Goal: Information Seeking & Learning: Learn about a topic

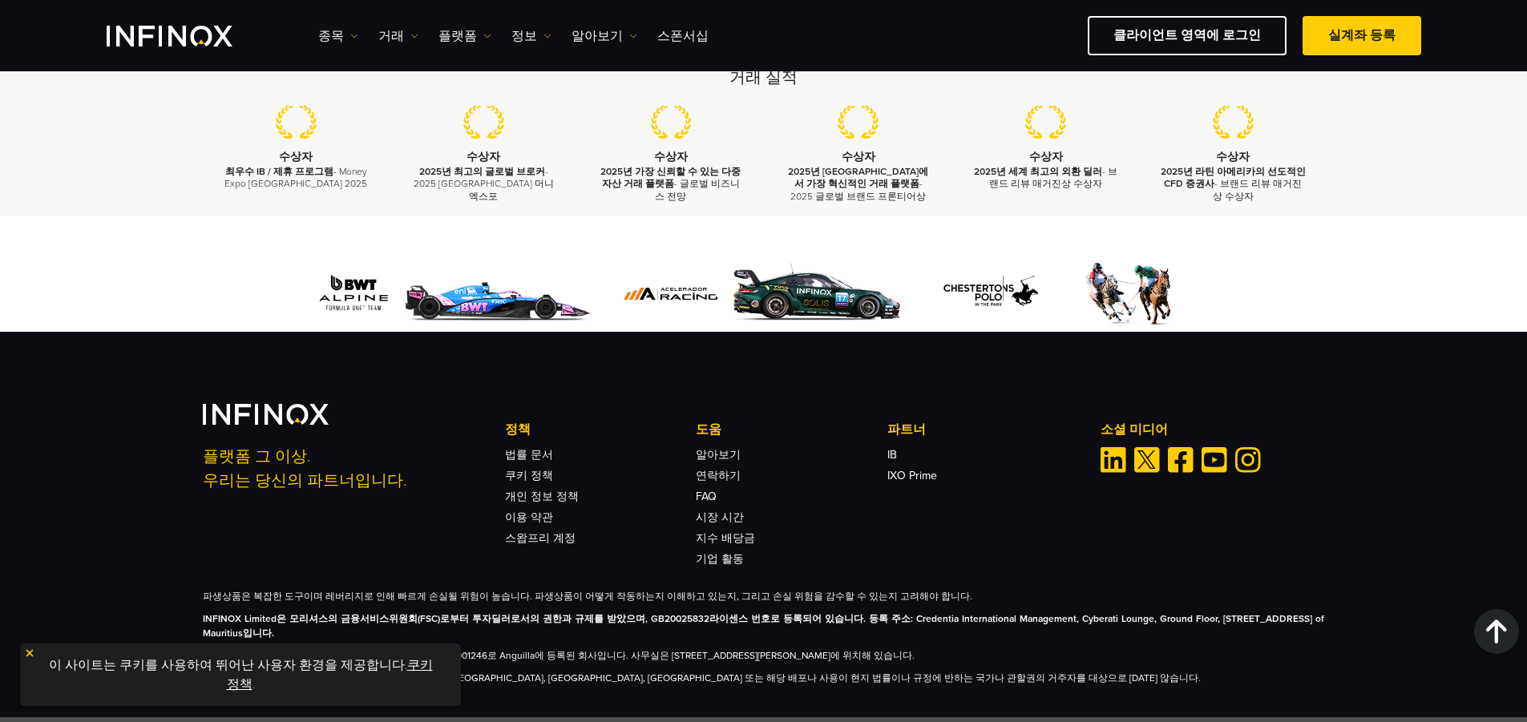
click at [26, 650] on img at bounding box center [29, 653] width 11 height 11
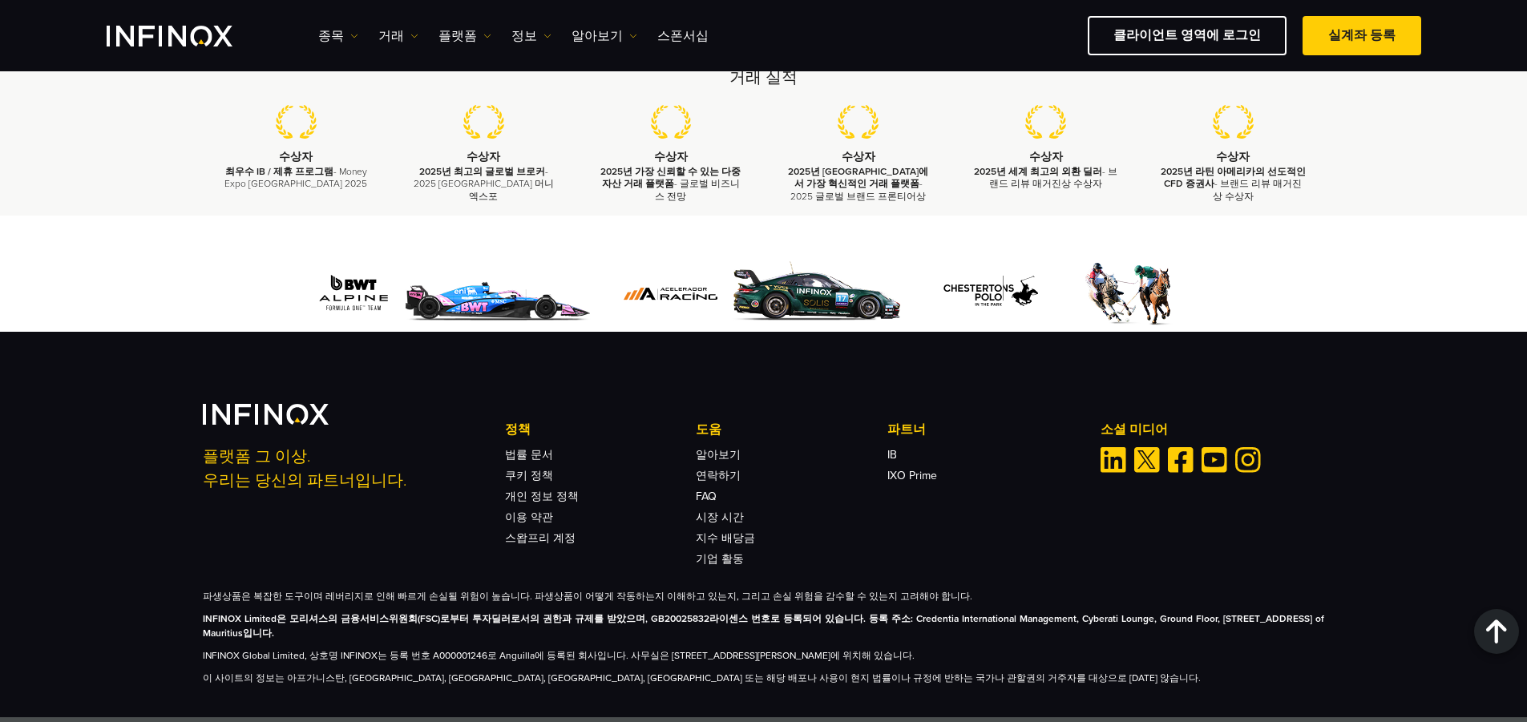
drag, startPoint x: 164, startPoint y: 612, endPoint x: 513, endPoint y: 634, distance: 349.4
click at [404, 617] on div "플랫폼 그 이상. 우리는 당신의 파트너입니다. 정책 법률 문서 쿠키 정책 개인 정보 정책 이용 약관 도움 FAQ IB IB" at bounding box center [763, 525] width 1527 height 386
click at [641, 665] on div "플랫폼 그 이상. 우리는 당신의 파트너입니다. 정책 법률 문서 쿠키 정책 개인 정보 정책 이용 약관 도움 FAQ IB IB" at bounding box center [763, 525] width 1527 height 386
drag, startPoint x: 207, startPoint y: 632, endPoint x: 285, endPoint y: 636, distance: 77.9
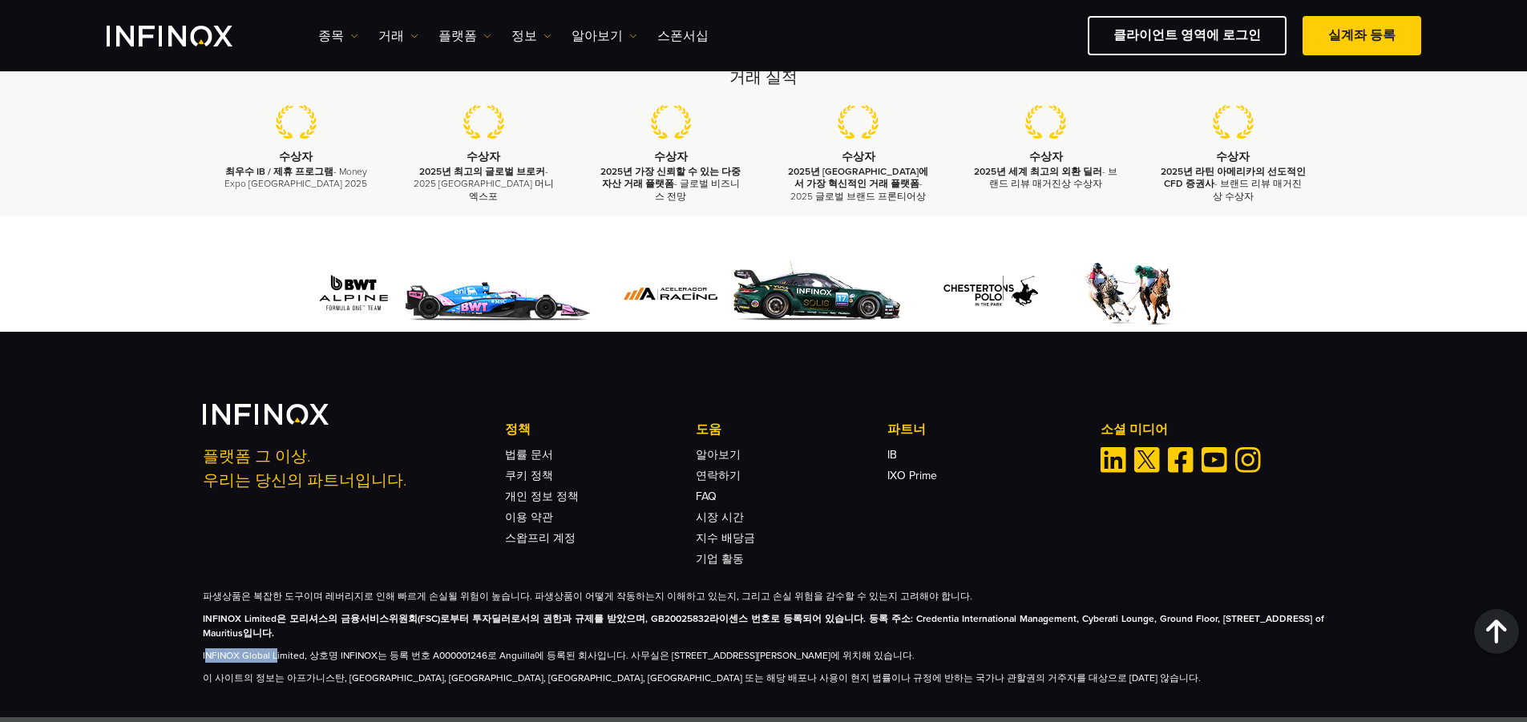
click at [277, 648] on p "INFINOX Global Limited, 상호명 INFINOX는 등록 번호 A000001246로 Anguilla에 등록된 회사입니다. 사무실…" at bounding box center [764, 655] width 1122 height 14
drag, startPoint x: 293, startPoint y: 636, endPoint x: 314, endPoint y: 633, distance: 21.8
click at [297, 648] on p "INFINOX Global Limited, 상호명 INFINOX는 등록 번호 A000001246로 Anguilla에 등록된 회사입니다. 사무실…" at bounding box center [764, 655] width 1122 height 14
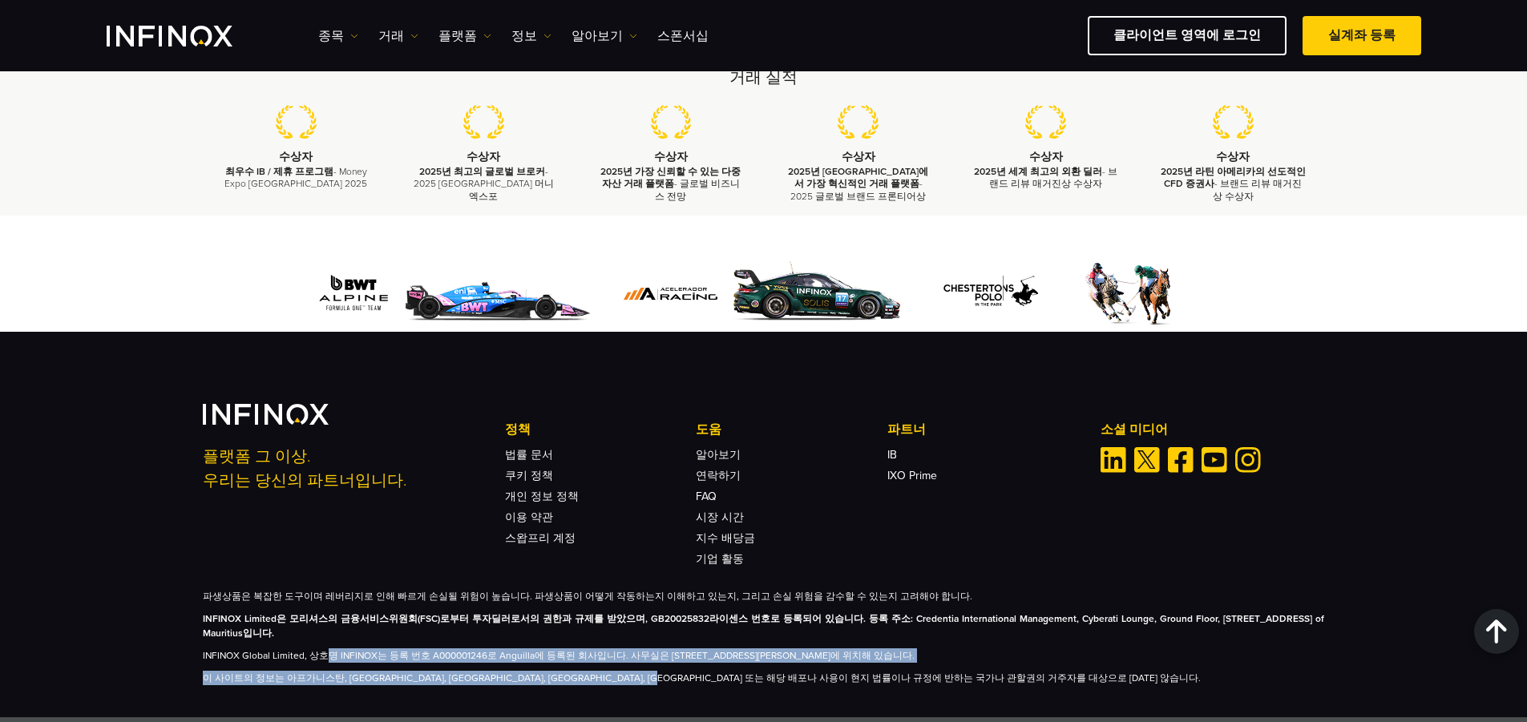
drag, startPoint x: 332, startPoint y: 641, endPoint x: 756, endPoint y: 644, distance: 424.0
click at [756, 644] on div "파생상품은 복잡한 도구이며 레버리지로 인해 빠르게 손실될 위험이 높습니다. 파생상품이 어떻게 작동하는지 이해하고 있는지, 그리고 손실 위험을 …" at bounding box center [764, 637] width 1122 height 96
drag, startPoint x: 676, startPoint y: 634, endPoint x: 1028, endPoint y: 645, distance: 352.1
click at [1028, 645] on div "파생상품은 복잡한 도구이며 레버리지로 인해 빠르게 손실될 위험이 높습니다. 파생상품이 어떻게 작동하는지 이해하고 있는지, 그리고 손실 위험을 …" at bounding box center [764, 637] width 1122 height 96
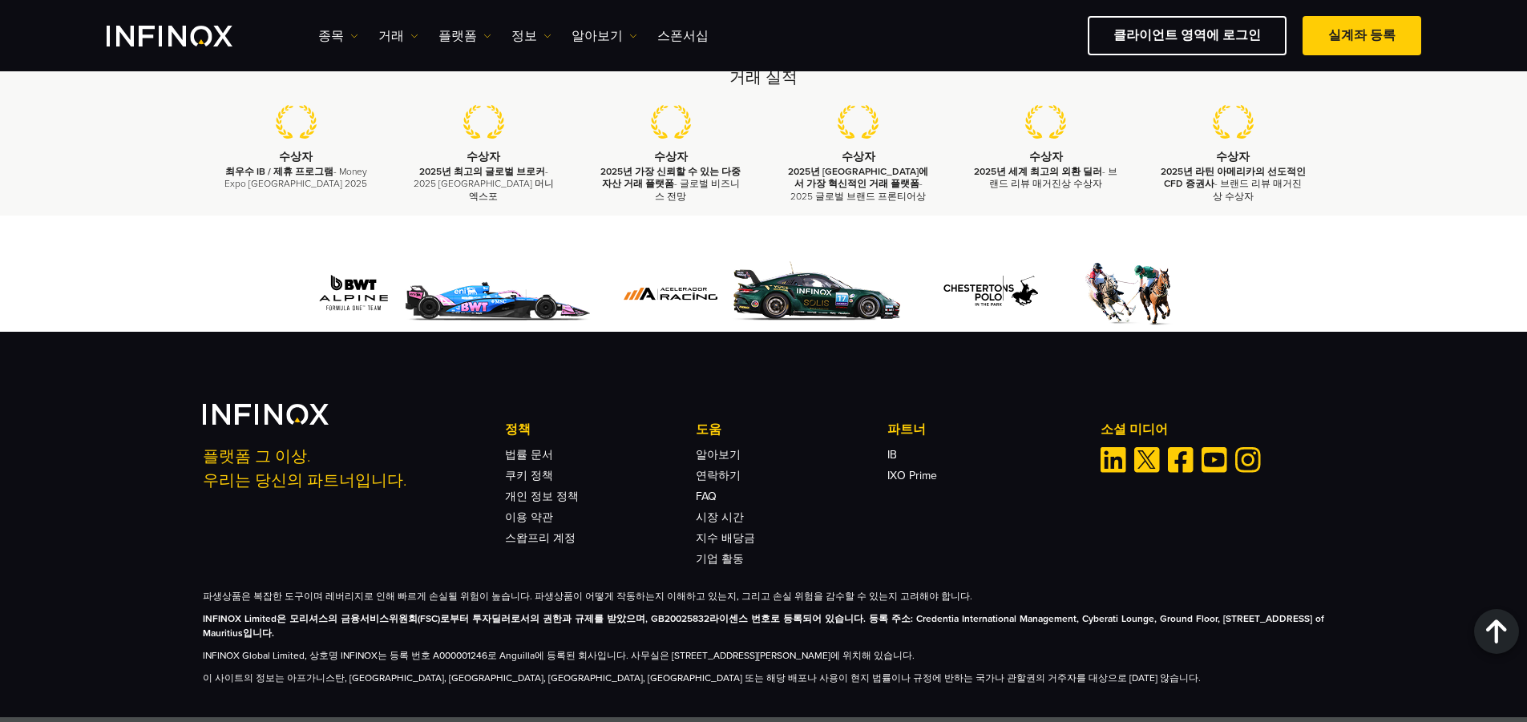
click at [420, 612] on p "INFINOX Limited은 모리셔스의 금융서비스위원회(FSC)로부터 투자딜러로서의 권한과 규제를 받았으며, GB20025832라이센스 번호…" at bounding box center [764, 626] width 1122 height 29
drag, startPoint x: 295, startPoint y: 592, endPoint x: 358, endPoint y: 596, distance: 63.4
click at [358, 613] on strong "INFINOX Limited은 모리셔스의 금융서비스위원회(FSC)로부터 투자딜러로서의 권한과 규제를 받았으며, GB20025832라이센스 번호…" at bounding box center [764, 626] width 1122 height 26
drag, startPoint x: 285, startPoint y: 591, endPoint x: 489, endPoint y: 612, distance: 204.7
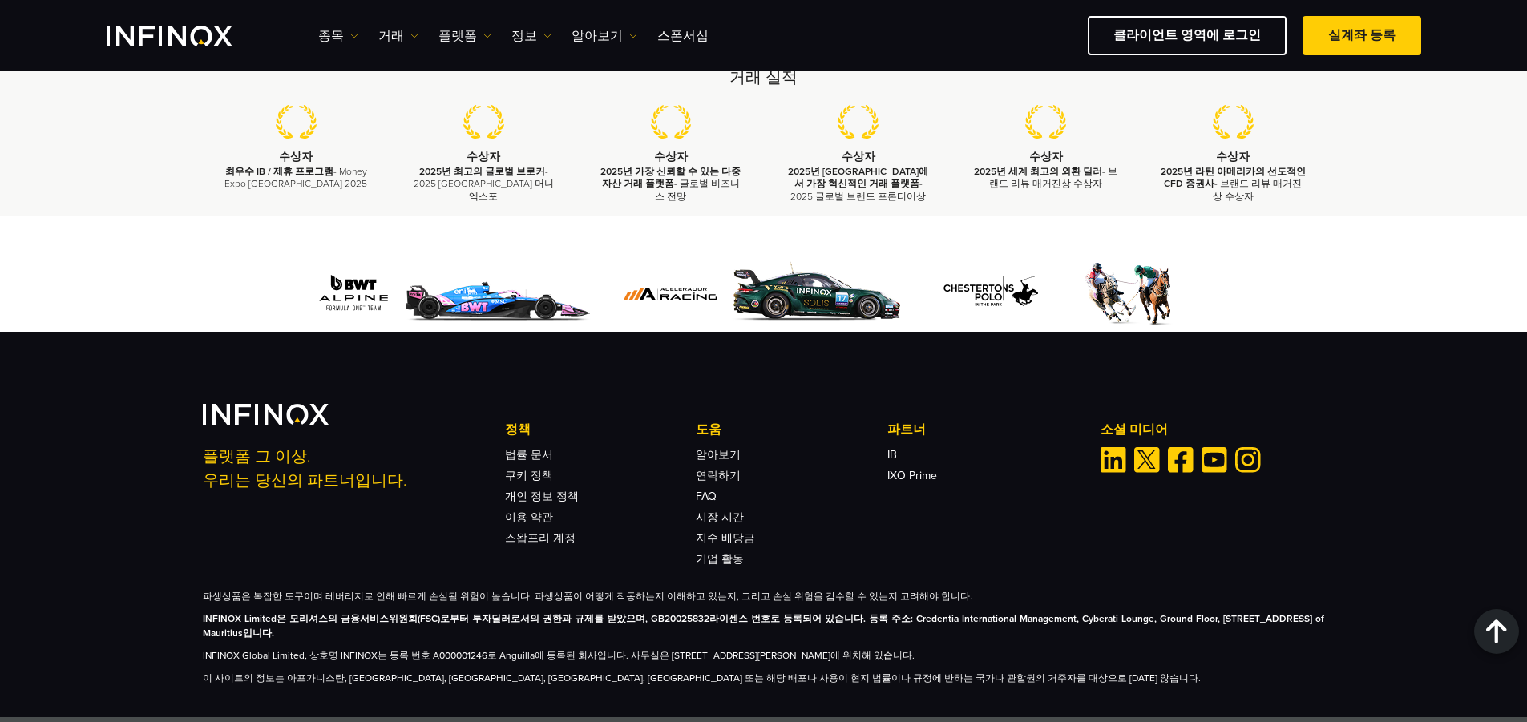
click at [489, 612] on p "INFINOX Limited은 모리셔스의 금융서비스위원회(FSC)로부터 투자딜러로서의 권한과 규제를 받았으며, GB20025832라이센스 번호…" at bounding box center [764, 626] width 1122 height 29
drag, startPoint x: 213, startPoint y: 595, endPoint x: 287, endPoint y: 596, distance: 73.8
click at [287, 613] on strong "INFINOX Limited은 모리셔스의 금융서비스위원회(FSC)로부터 투자딜러로서의 권한과 규제를 받았으며, GB20025832라이센스 번호…" at bounding box center [764, 626] width 1122 height 26
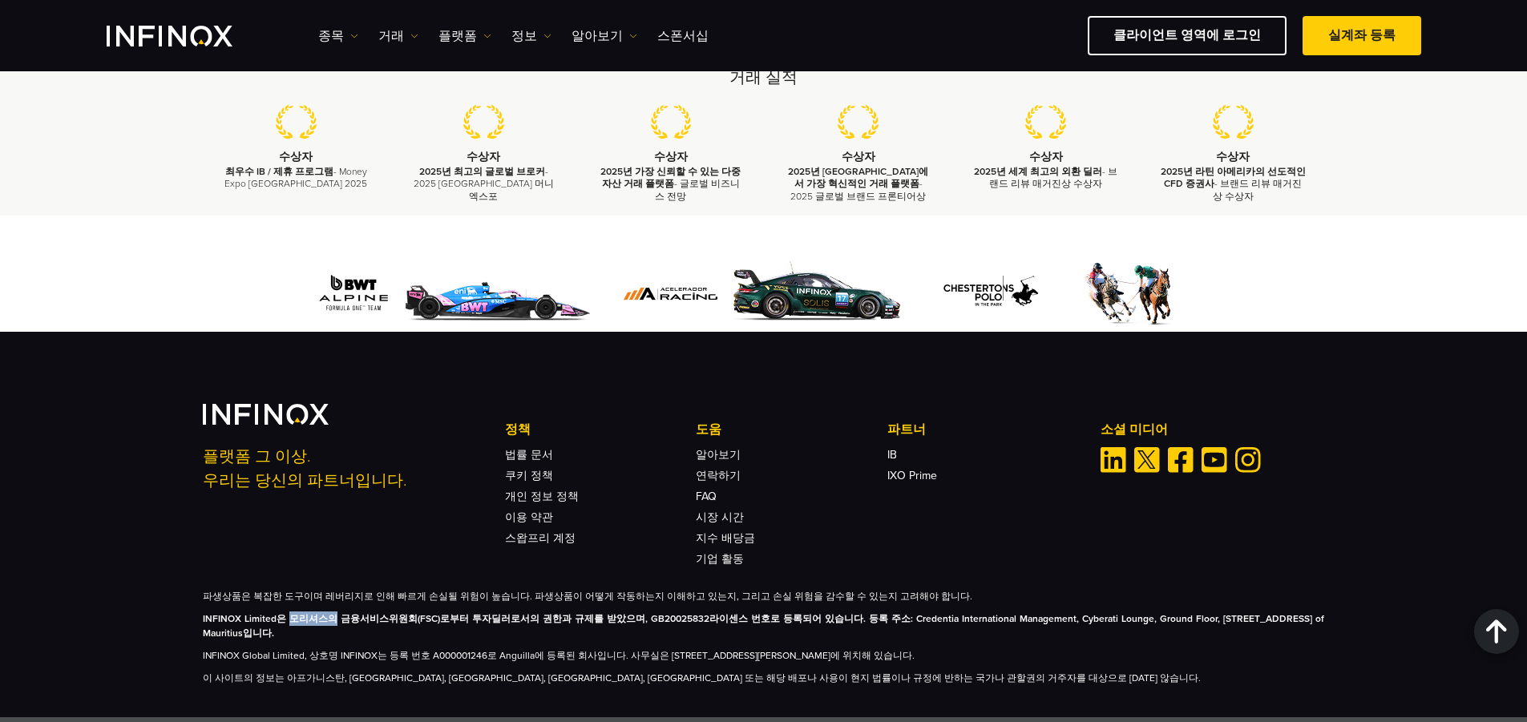
drag, startPoint x: 289, startPoint y: 596, endPoint x: 305, endPoint y: 596, distance: 16.0
click at [305, 613] on strong "INFINOX Limited은 모리셔스의 금융서비스위원회(FSC)로부터 투자딜러로서의 권한과 규제를 받았으며, GB20025832라이센스 번호…" at bounding box center [764, 626] width 1122 height 26
click at [378, 613] on strong "INFINOX Limited은 모리셔스의 금융서비스위원회(FSC)로부터 투자딜러로서의 권한과 규제를 받았으며, GB20025832라이센스 번호…" at bounding box center [764, 626] width 1122 height 26
drag, startPoint x: 316, startPoint y: 574, endPoint x: 677, endPoint y: 617, distance: 363.3
click at [591, 606] on div "파생상품은 복잡한 도구이며 레버리지로 인해 빠르게 손실될 위험이 높습니다. 파생상품이 어떻게 작동하는지 이해하고 있는지, 그리고 손실 위험을 …" at bounding box center [764, 637] width 1122 height 96
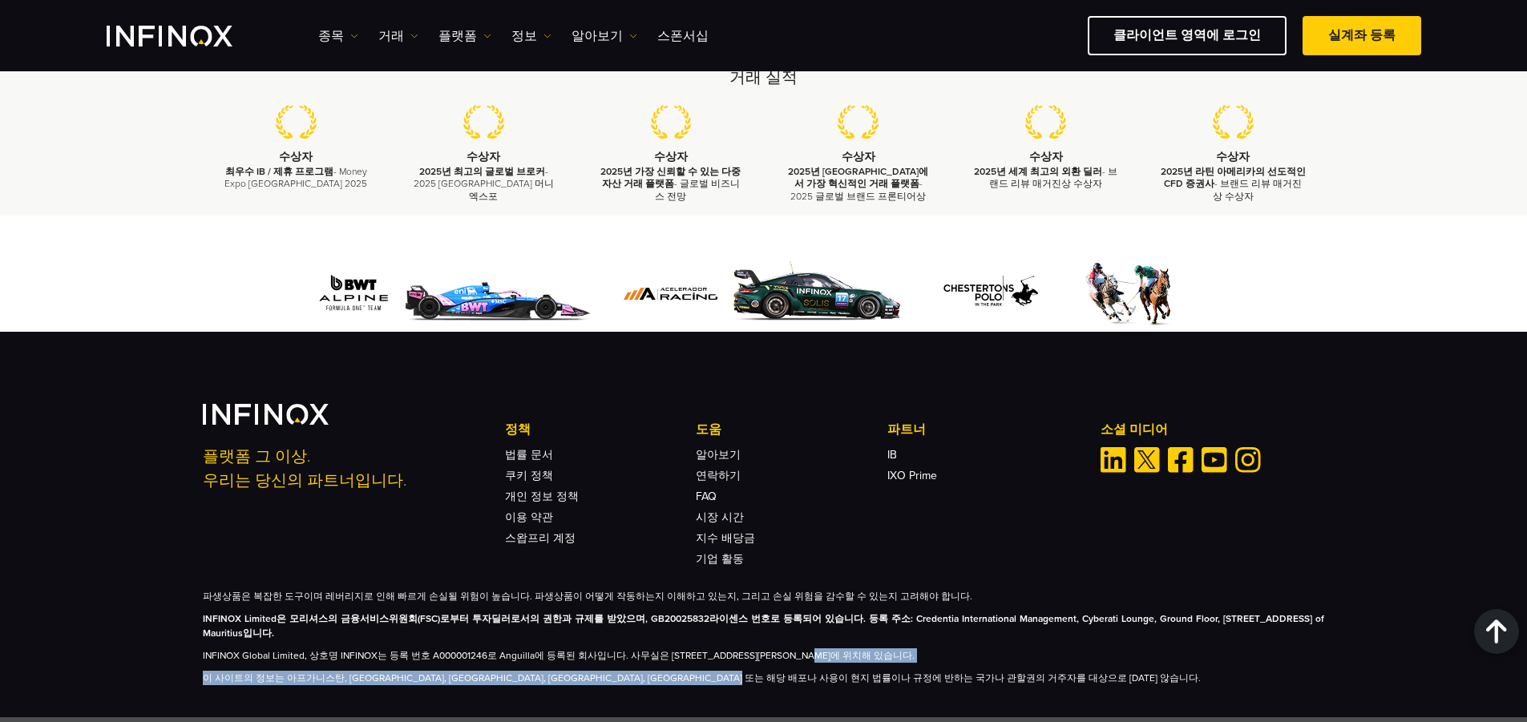
drag, startPoint x: 912, startPoint y: 624, endPoint x: 1009, endPoint y: 684, distance: 113.7
click at [1009, 684] on div "플랫폼 그 이상. 우리는 당신의 파트너입니다. 정책 법률 문서 쿠키 정책 개인 정보 정책 이용 약관 도움 FAQ IB IB" at bounding box center [763, 525] width 1527 height 386
click at [1005, 684] on div "플랫폼 그 이상. 우리는 당신의 파트너입니다. 정책 법률 문서 쿠키 정책 개인 정보 정책 이용 약관 도움 FAQ IB IB" at bounding box center [763, 525] width 1527 height 386
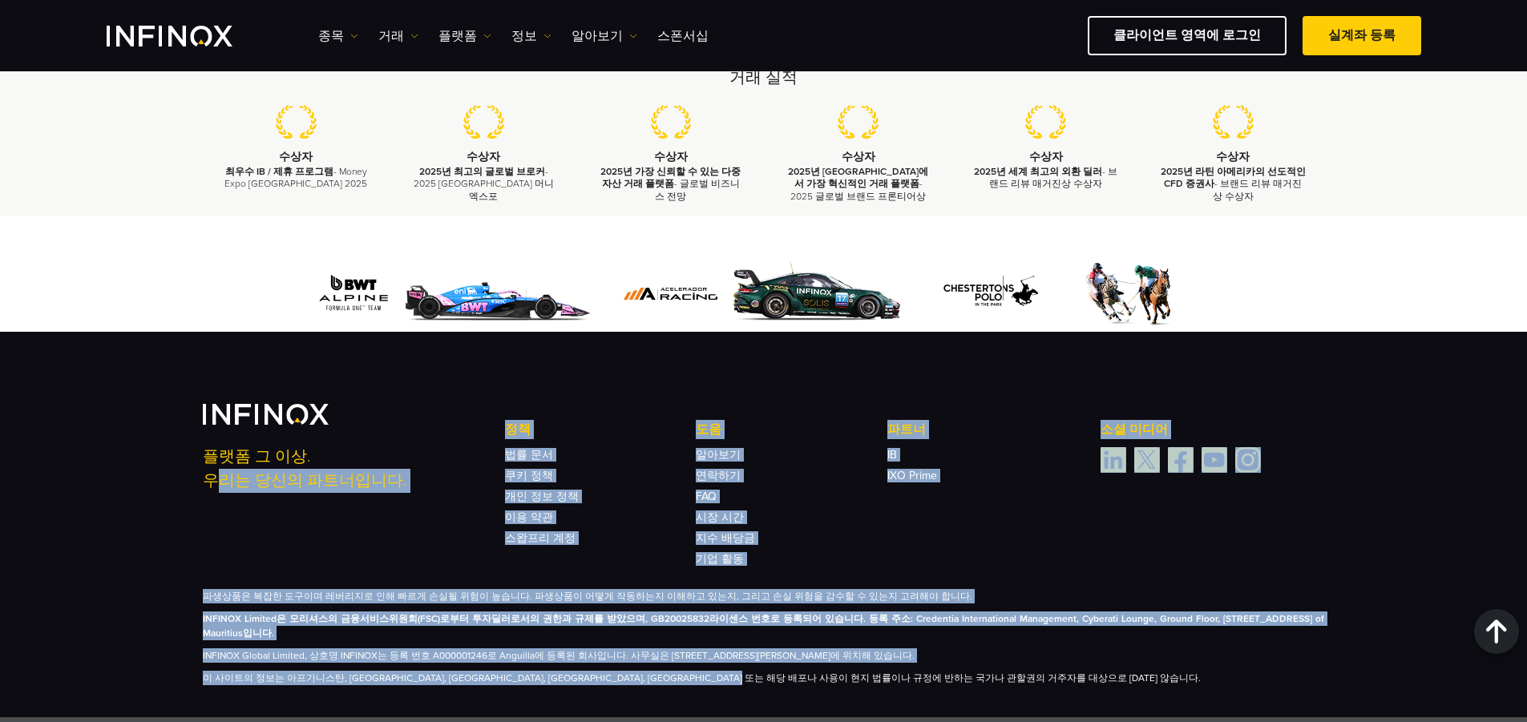
drag, startPoint x: 850, startPoint y: 653, endPoint x: 185, endPoint y: 501, distance: 682.5
click at [186, 501] on div "플랫폼 그 이상. 우리는 당신의 파트너입니다. 정책 법률 문서 쿠키 정책 개인 정보 정책 이용 약관 도움 FAQ IB IB" at bounding box center [763, 525] width 1527 height 386
click at [168, 509] on div "플랫폼 그 이상. 우리는 당신의 파트너입니다. 정책 법률 문서 쿠키 정책 개인 정보 정책 이용 약관 도움 FAQ IB IB" at bounding box center [763, 525] width 1527 height 386
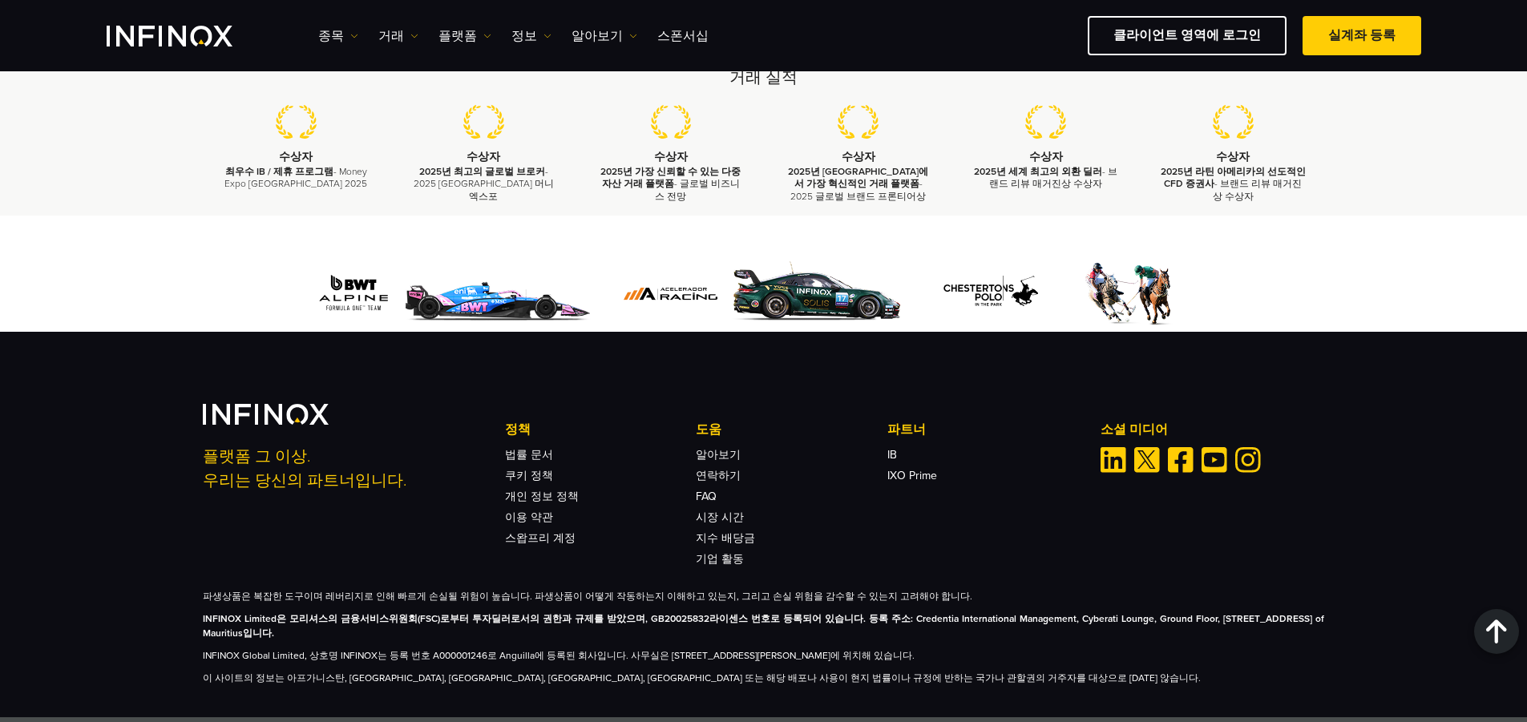
drag, startPoint x: 196, startPoint y: 596, endPoint x: 546, endPoint y: 608, distance: 350.5
click at [546, 608] on div "플랫폼 그 이상. 우리는 당신의 파트너입니다. 정책 법률 문서 쿠키 정책 개인 정보 정책 이용 약관 스왑프리 계정 도움" at bounding box center [764, 544] width 1154 height 281
